Goal: Task Accomplishment & Management: Manage account settings

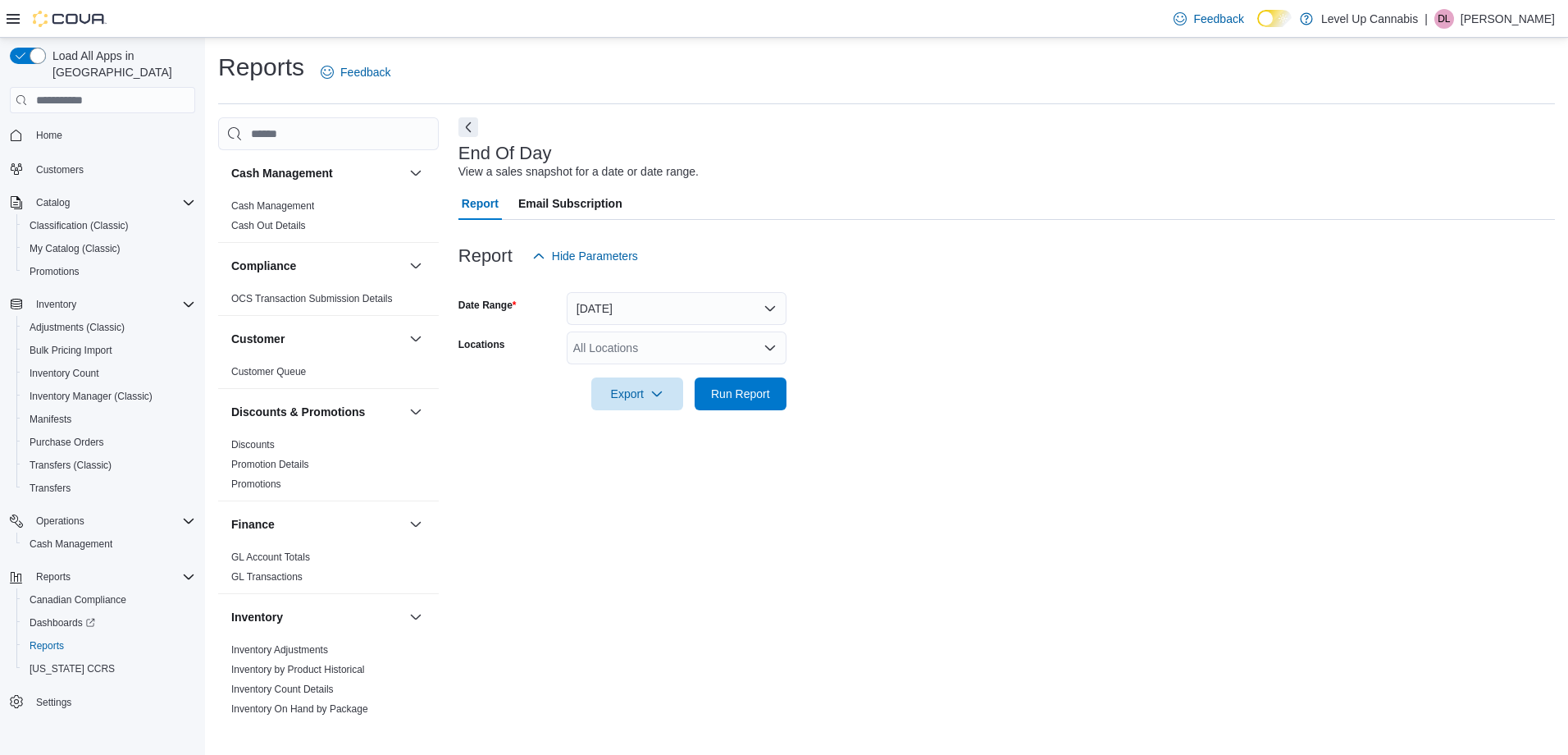
click at [923, 295] on form "Date Range Today Locations All Locations Export Run Report" at bounding box center [1007, 341] width 1097 height 138
click at [1513, 23] on p "Daanyaal Lodhi" at bounding box center [1507, 18] width 94 height 19
click at [1459, 168] on span "Sign Out" at bounding box center [1449, 161] width 45 height 17
